Goal: Task Accomplishment & Management: Complete application form

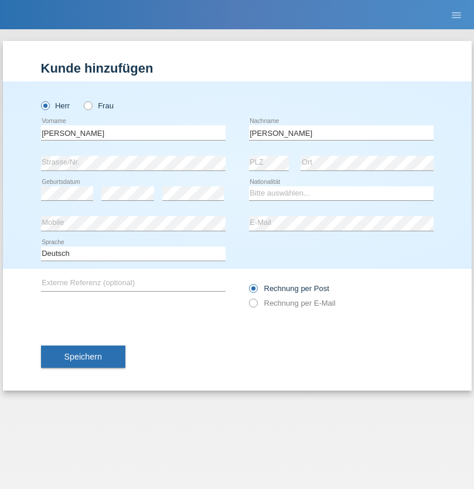
type input "[PERSON_NAME]"
select select "DE"
select select "C"
select select "16"
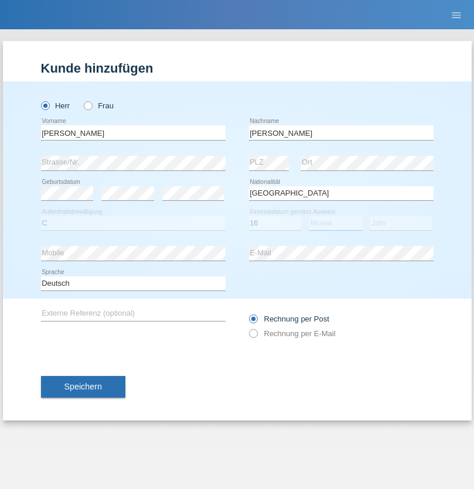
select select "04"
select select "1997"
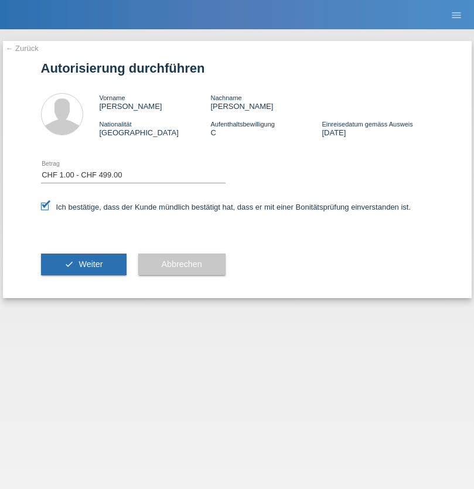
select select "1"
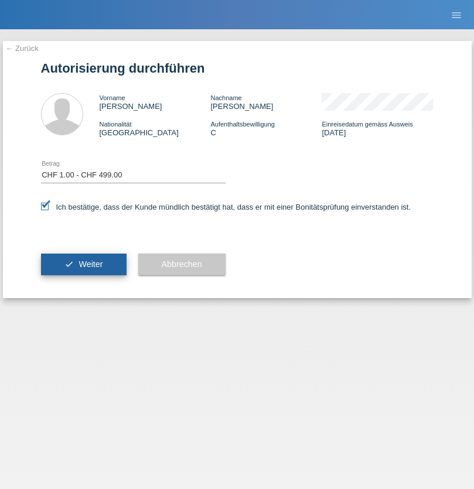
click at [83, 264] on span "Weiter" at bounding box center [90, 263] width 24 height 9
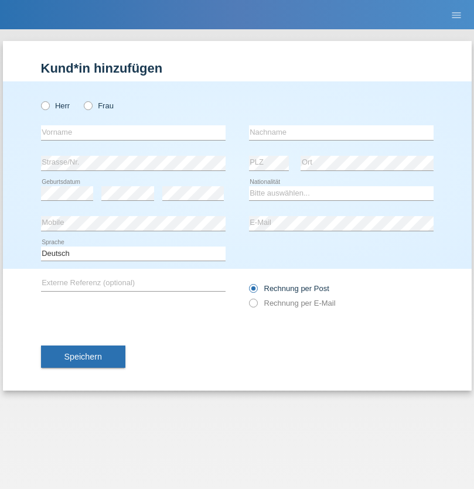
radio input "true"
click at [133, 132] on input "text" at bounding box center [133, 132] width 184 height 15
type input "Daniele"
click at [341, 132] on input "text" at bounding box center [341, 132] width 184 height 15
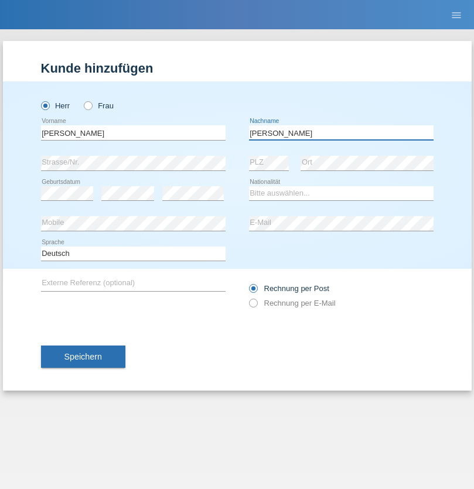
type input "Daniele"
select select "IT"
select select "C"
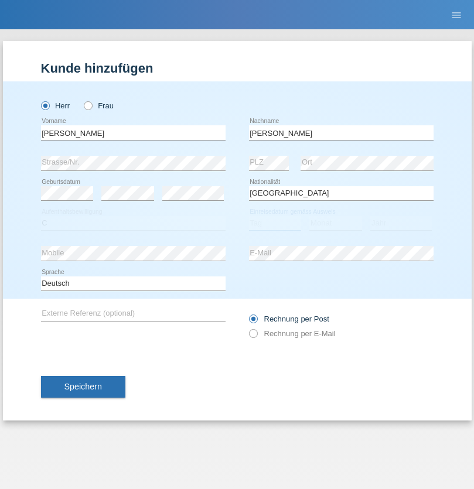
select select "22"
select select "06"
select select "1964"
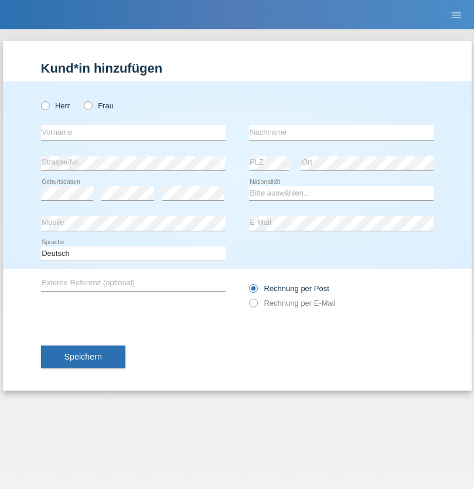
radio input "true"
click at [133, 132] on input "text" at bounding box center [133, 132] width 184 height 15
type input "Carnevale"
click at [341, 132] on input "text" at bounding box center [341, 132] width 184 height 15
type input "Alessio"
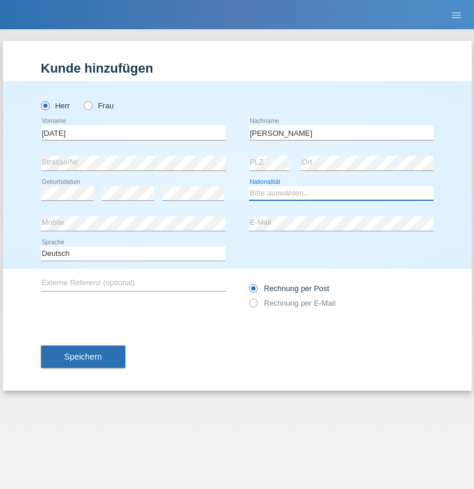
select select "IT"
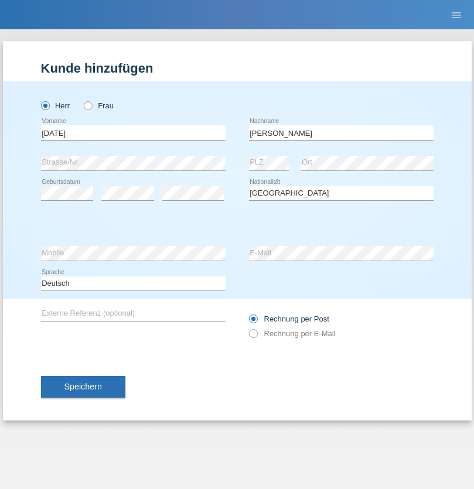
select select "C"
select select "01"
select select "05"
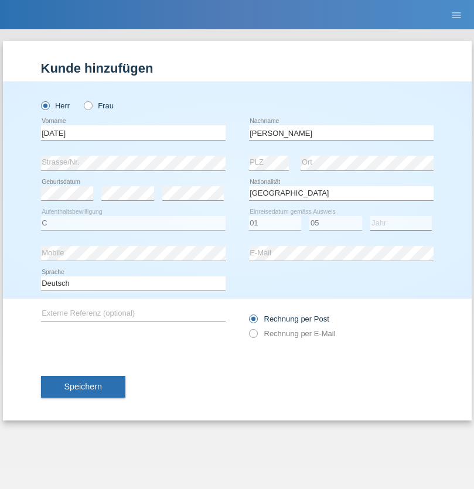
select select "2021"
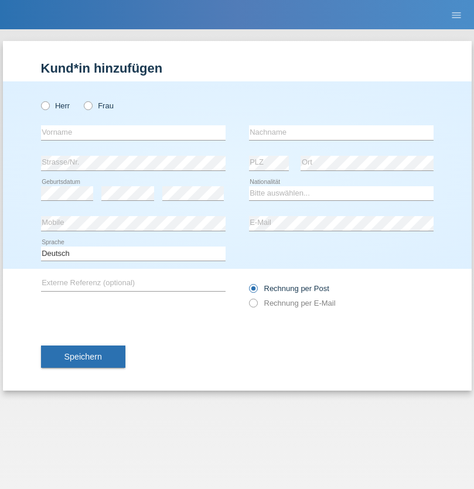
radio input "true"
click at [133, 132] on input "text" at bounding box center [133, 132] width 184 height 15
type input "Claudiu Marian"
click at [341, 132] on input "text" at bounding box center [341, 132] width 184 height 15
type input "Cislariu"
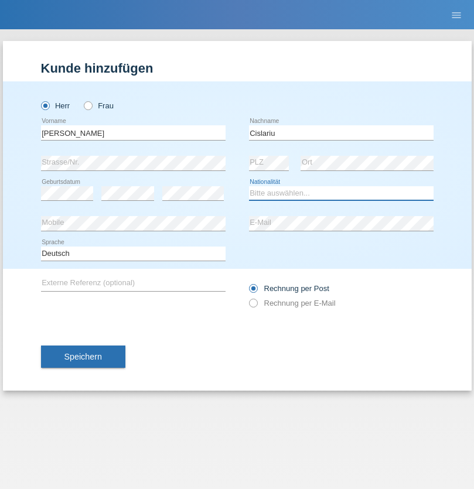
select select "CH"
radio input "true"
select select "CH"
radio input "true"
click at [133, 132] on input "text" at bounding box center [133, 132] width 184 height 15
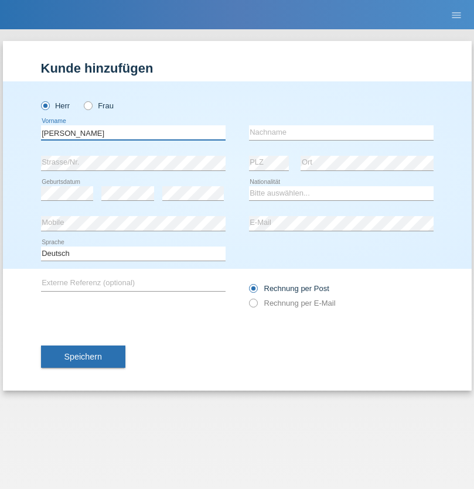
type input "Zsolt"
click at [341, 132] on input "text" at bounding box center [341, 132] width 184 height 15
type input "Kappelmayer"
select select "MG"
select select "C"
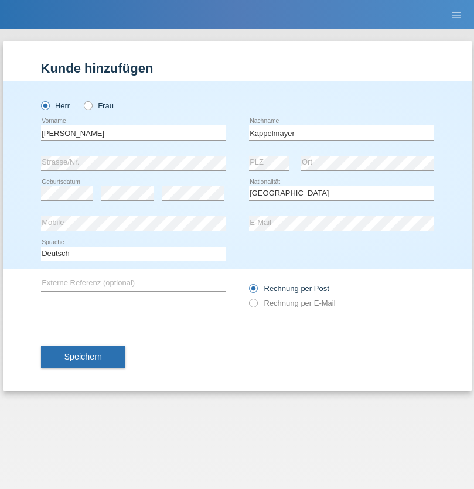
select select "30"
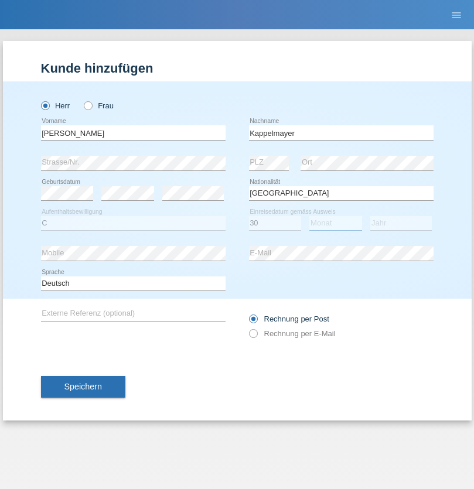
select select "08"
select select "2021"
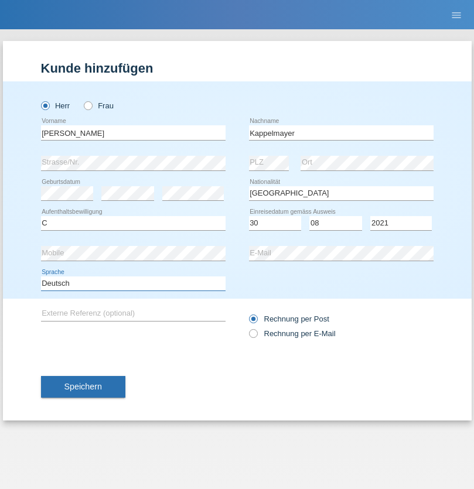
select select "en"
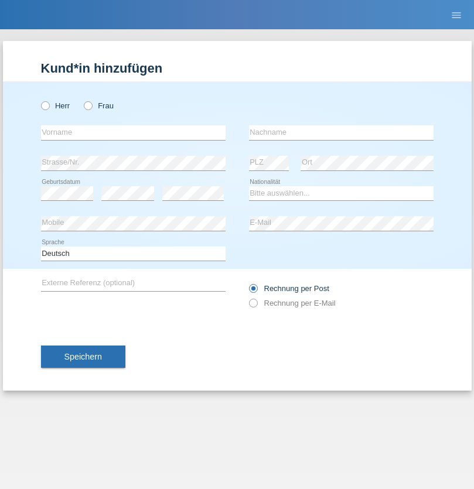
radio input "true"
click at [133, 132] on input "text" at bounding box center [133, 132] width 184 height 15
type input "firat"
click at [341, 132] on input "text" at bounding box center [341, 132] width 184 height 15
type input "kara"
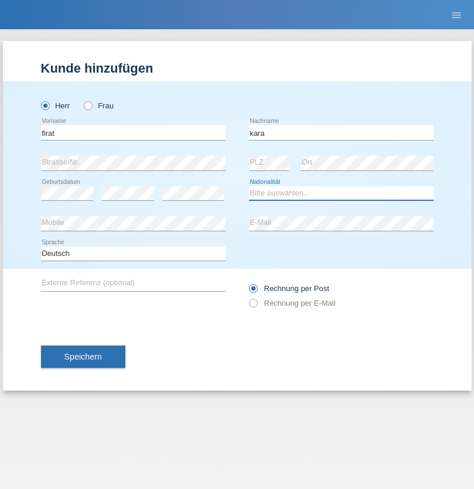
select select "CH"
radio input "true"
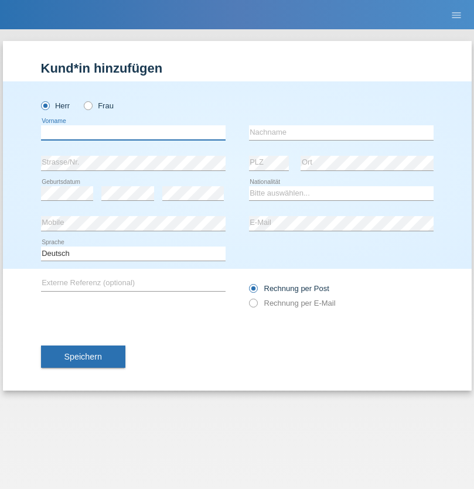
click at [133, 132] on input "text" at bounding box center [133, 132] width 184 height 15
type input "Jean Panda"
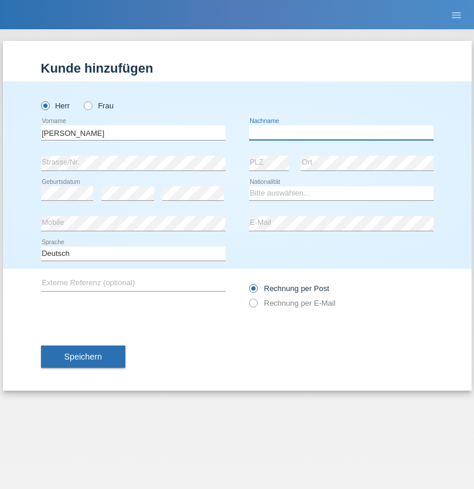
click at [341, 132] on input "text" at bounding box center [341, 132] width 184 height 15
type input "Panda nzinga"
select select "MN"
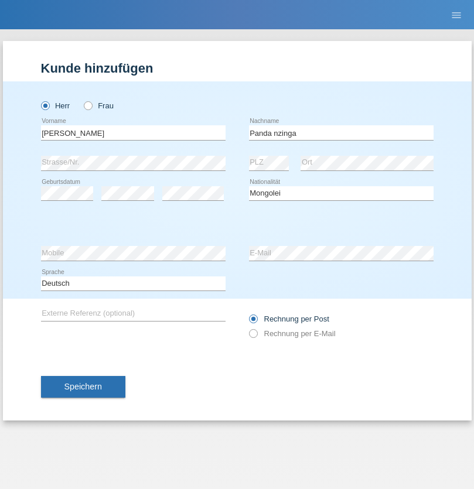
select select "C"
select select "28"
select select "11"
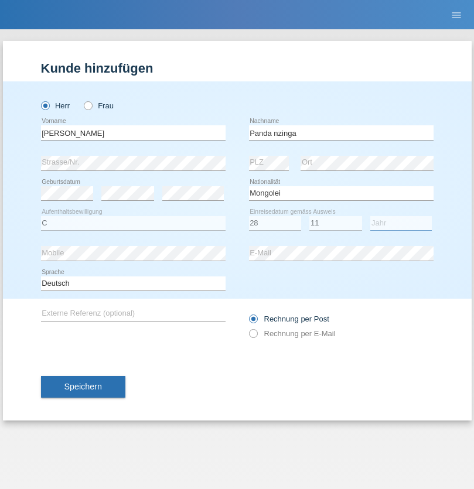
select select "2001"
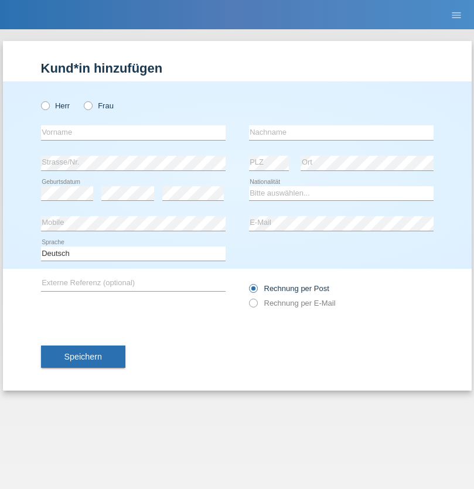
radio input "true"
select select "HU"
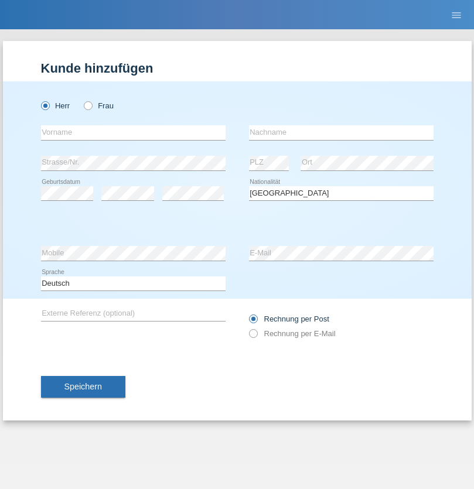
select select "C"
select select "30"
select select "10"
select select "2021"
